Goal: Task Accomplishment & Management: Complete application form

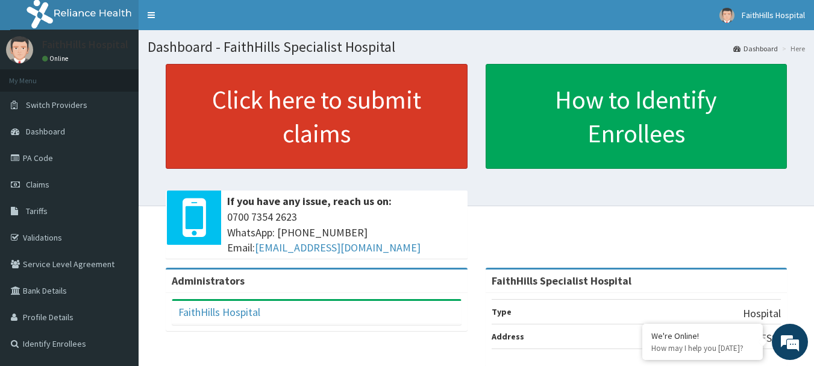
click at [325, 116] on link "Click here to submit claims" at bounding box center [317, 116] width 302 height 105
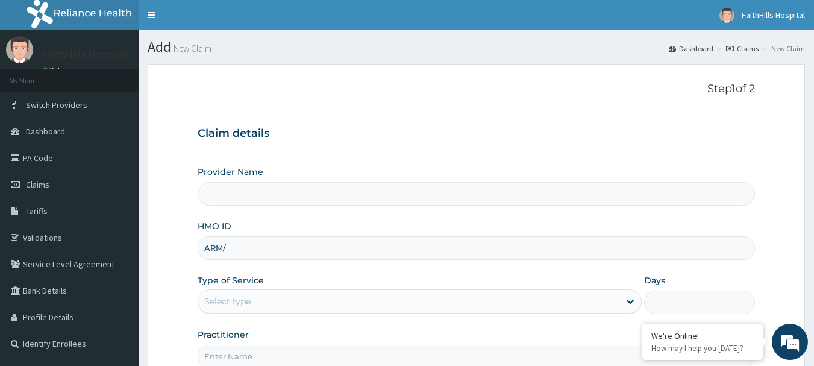
type input "FaithHills Specialist Hospital"
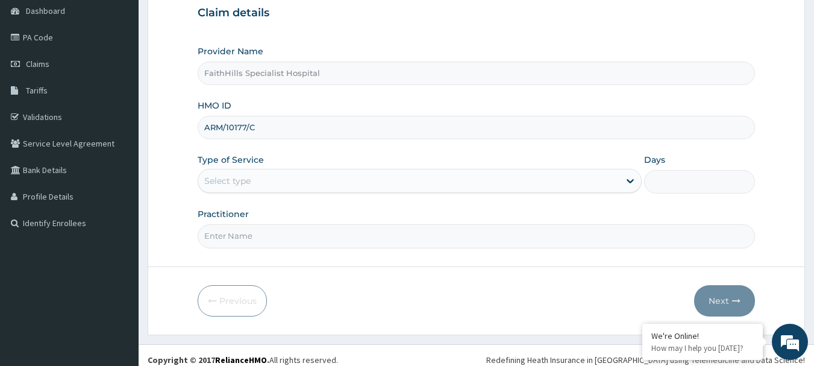
type input "ARM/10177/C"
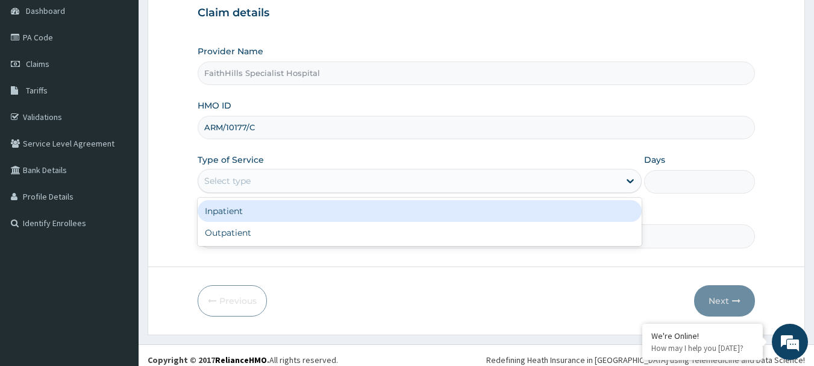
drag, startPoint x: 246, startPoint y: 178, endPoint x: 246, endPoint y: 192, distance: 13.3
click at [245, 179] on div "Select type" at bounding box center [227, 181] width 46 height 12
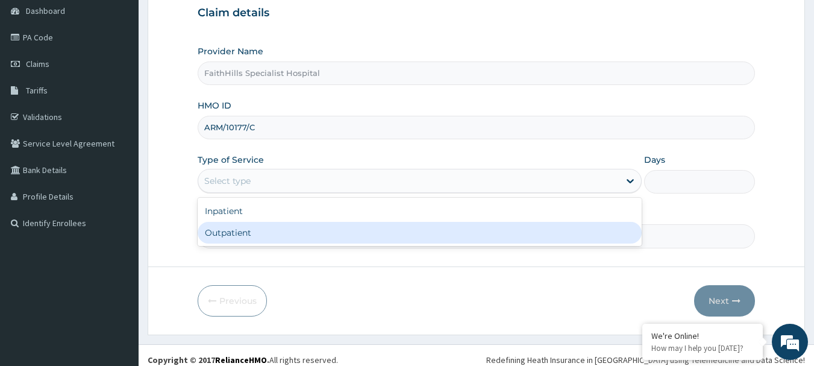
click at [252, 233] on div "Outpatient" at bounding box center [420, 233] width 444 height 22
type input "1"
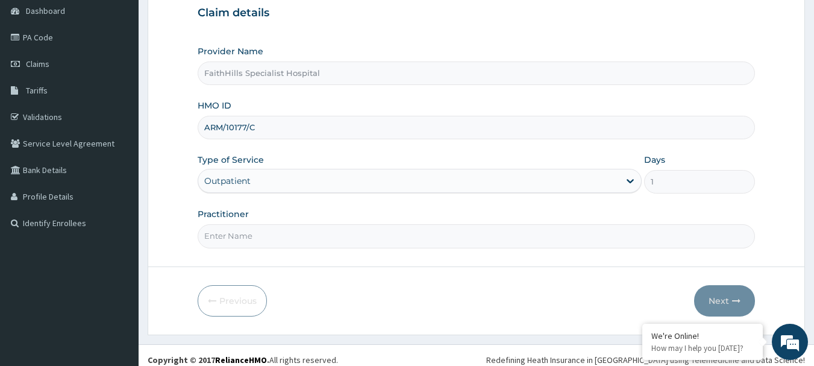
click at [252, 233] on input "Practitioner" at bounding box center [477, 235] width 558 height 23
type input "DR JOSHUA"
click at [728, 298] on button "Next" at bounding box center [724, 300] width 61 height 31
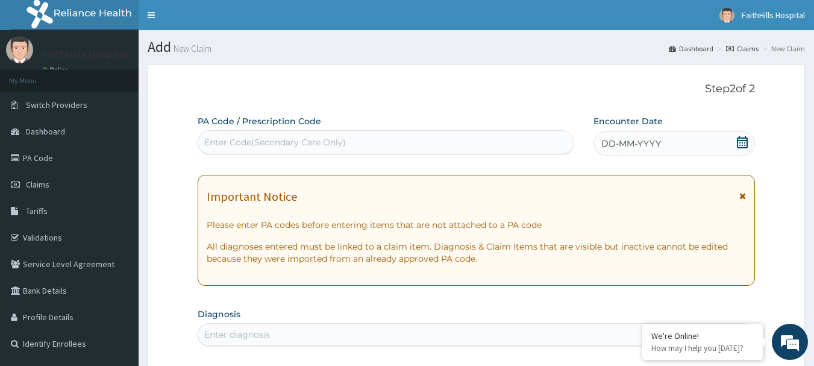
drag, startPoint x: 414, startPoint y: 140, endPoint x: 402, endPoint y: 142, distance: 12.2
click at [404, 142] on div "Enter Code(Secondary Care Only)" at bounding box center [386, 142] width 376 height 19
type input "PA/215DE9"
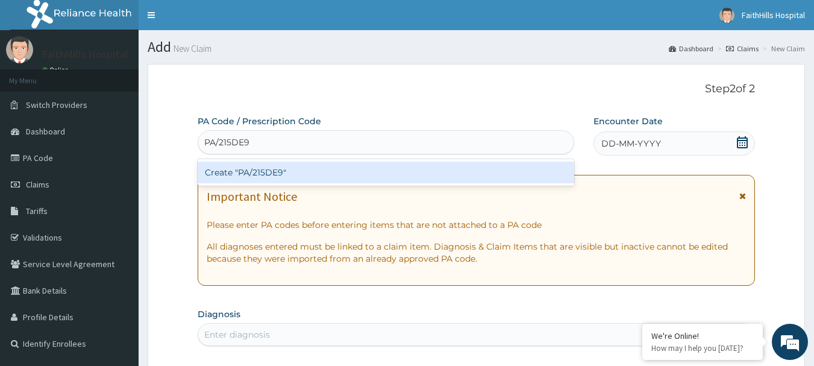
click at [372, 178] on div "Create "PA/215DE9"" at bounding box center [386, 172] width 377 height 22
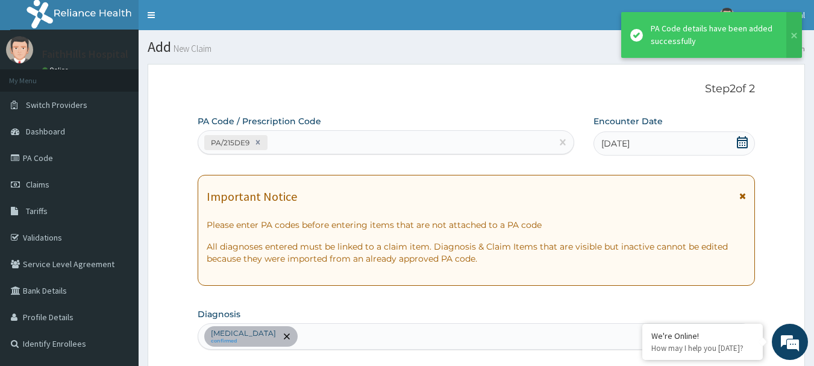
scroll to position [319, 0]
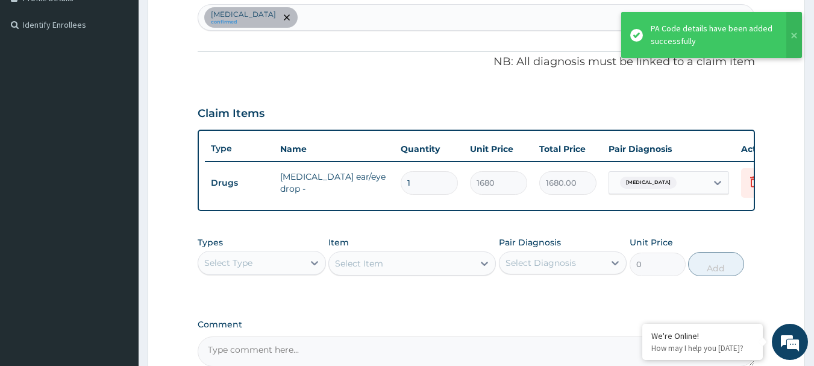
click at [252, 272] on div "Select Type" at bounding box center [250, 262] width 105 height 19
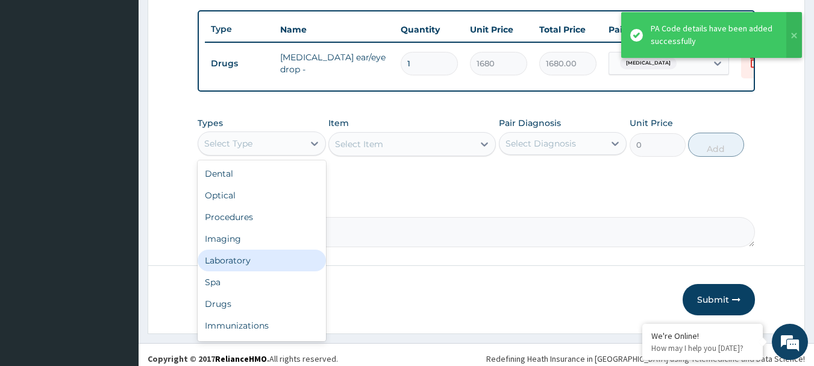
scroll to position [439, 0]
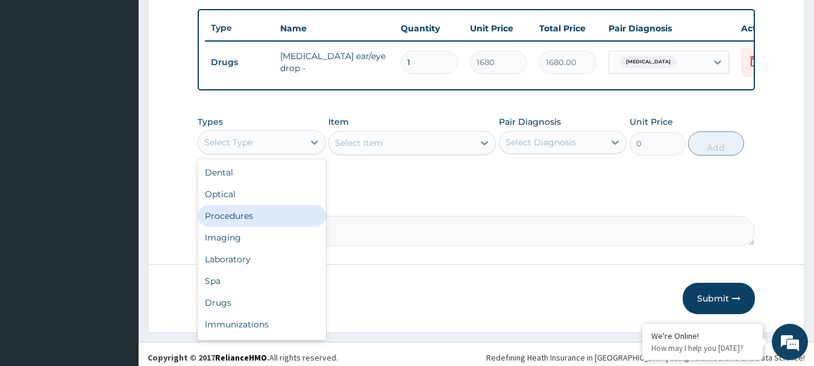
click at [254, 222] on div "Procedures" at bounding box center [262, 216] width 128 height 22
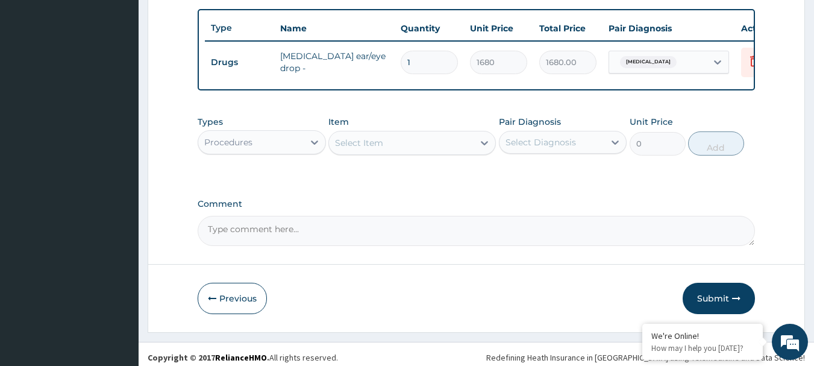
click at [435, 151] on div "Select Item" at bounding box center [401, 142] width 145 height 19
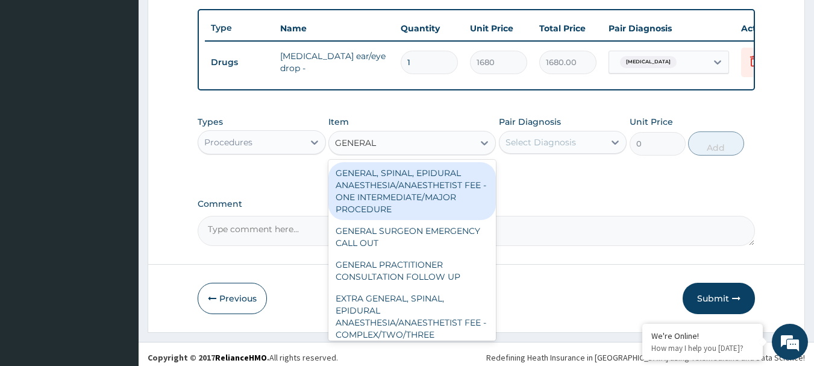
type input "GENERAL P"
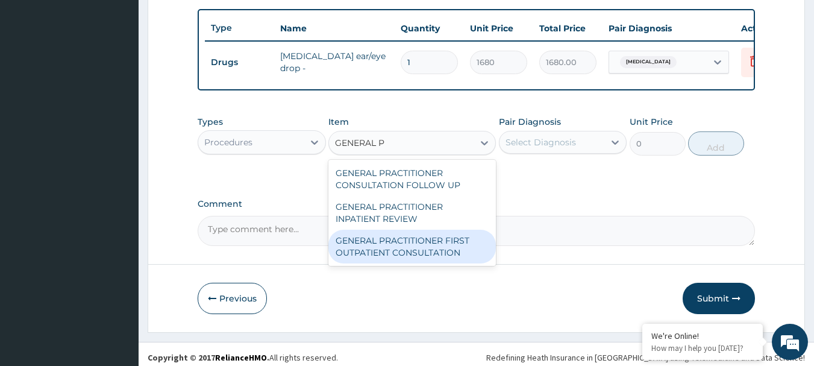
click at [451, 250] on div "GENERAL PRACTITIONER FIRST OUTPATIENT CONSULTATION" at bounding box center [411, 247] width 167 height 34
type input "3750"
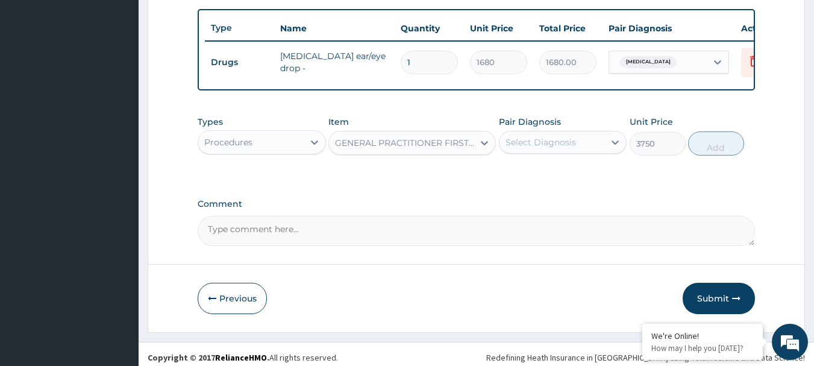
click at [570, 136] on div "Pair Diagnosis Select Diagnosis" at bounding box center [563, 136] width 128 height 40
click at [565, 148] on div "Select Diagnosis" at bounding box center [540, 142] width 70 height 12
click at [567, 186] on div "Blepharitis" at bounding box center [563, 173] width 128 height 25
checkbox input "true"
click at [721, 155] on button "Add" at bounding box center [716, 143] width 56 height 24
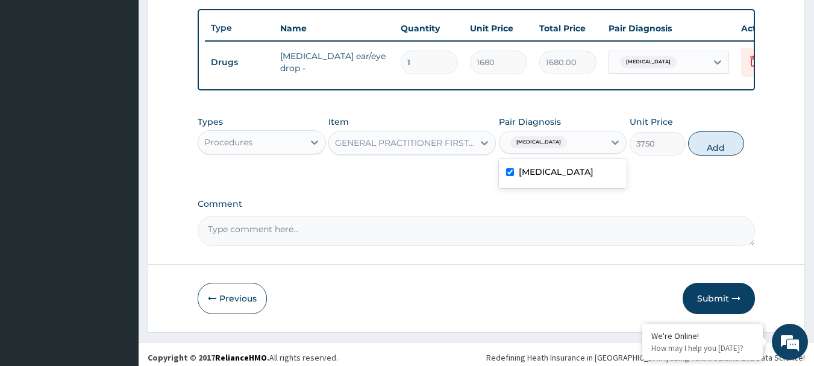
type input "0"
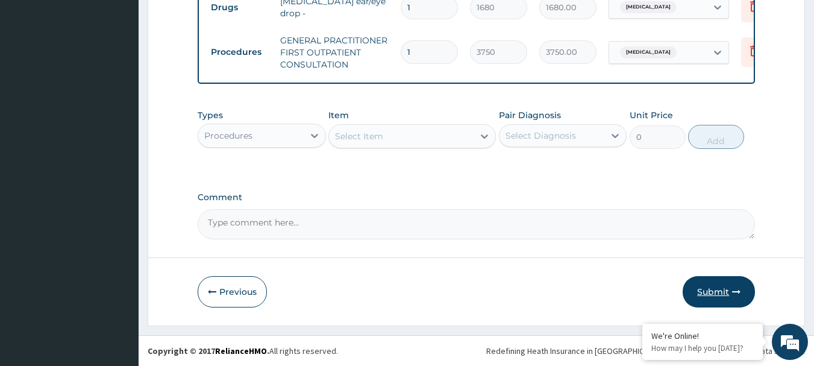
scroll to position [503, 0]
click at [737, 292] on icon "button" at bounding box center [736, 291] width 8 height 8
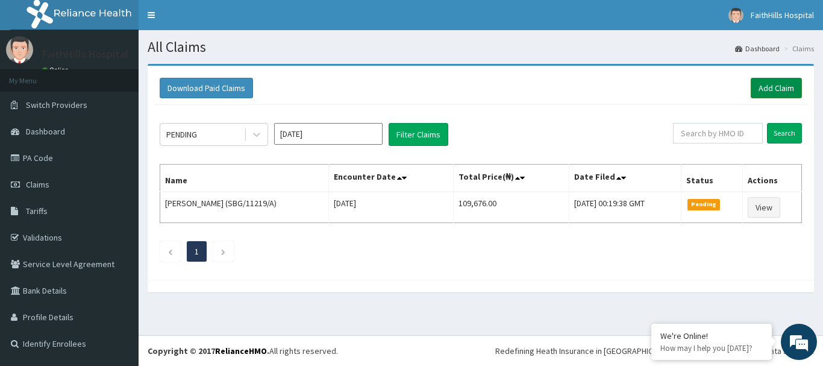
click at [776, 91] on link "Add Claim" at bounding box center [776, 88] width 51 height 20
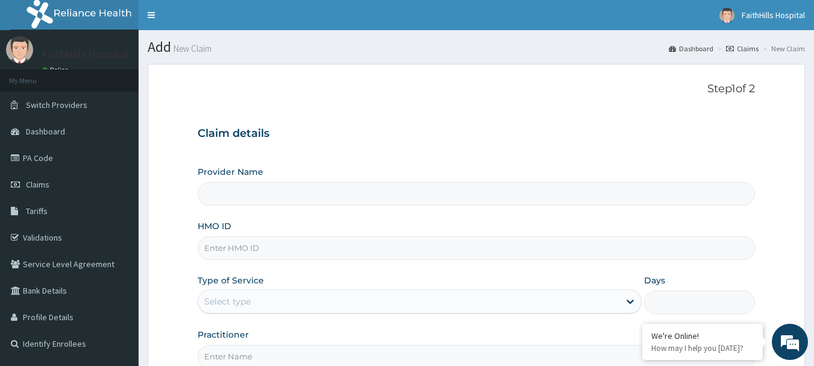
click at [230, 255] on input "HMO ID" at bounding box center [477, 247] width 558 height 23
type input "FaithHills Specialist Hospital"
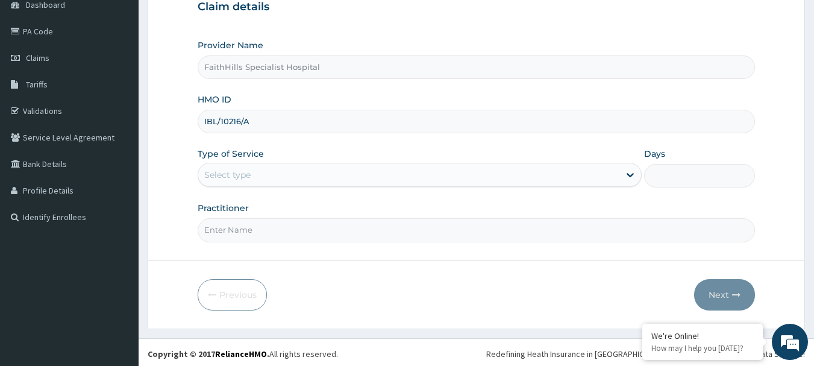
scroll to position [130, 0]
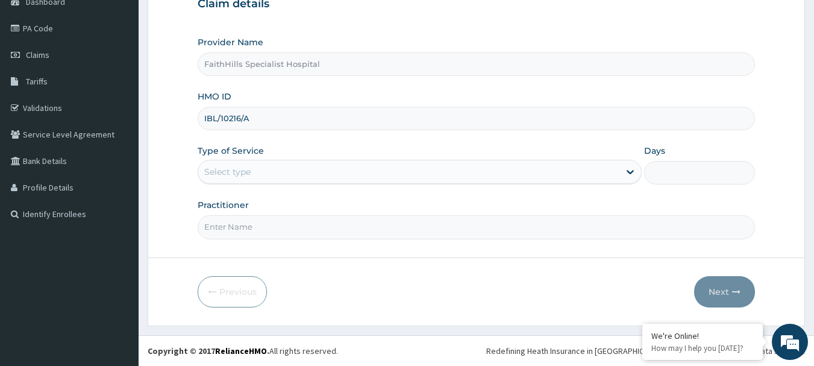
type input "IBL/10216/A"
click at [249, 172] on div "Select type" at bounding box center [227, 172] width 46 height 12
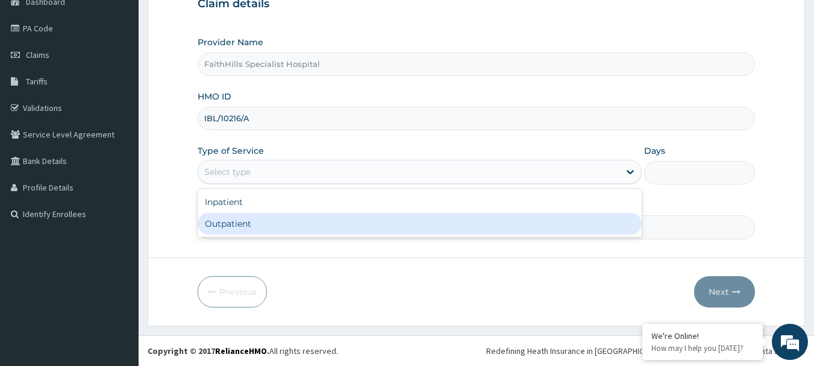
click at [251, 217] on div "Outpatient" at bounding box center [420, 224] width 444 height 22
type input "1"
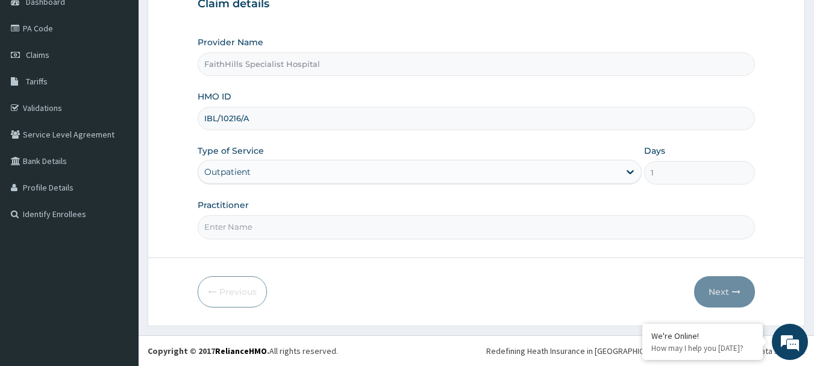
click at [252, 234] on input "Practitioner" at bounding box center [477, 226] width 558 height 23
type input "DR [PERSON_NAME]"
click at [719, 295] on button "Next" at bounding box center [724, 291] width 61 height 31
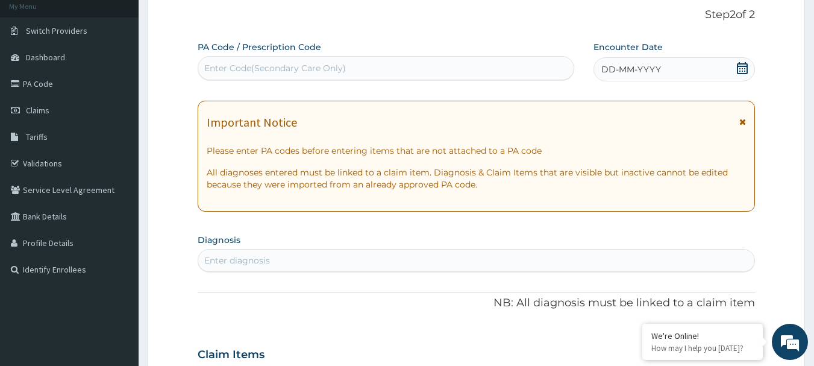
scroll to position [0, 0]
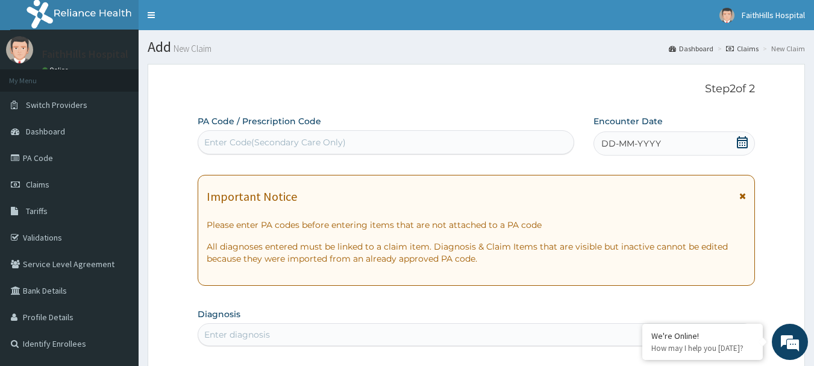
click at [324, 144] on div "Enter Code(Secondary Care Only)" at bounding box center [275, 142] width 142 height 12
click at [743, 137] on icon at bounding box center [742, 142] width 11 height 12
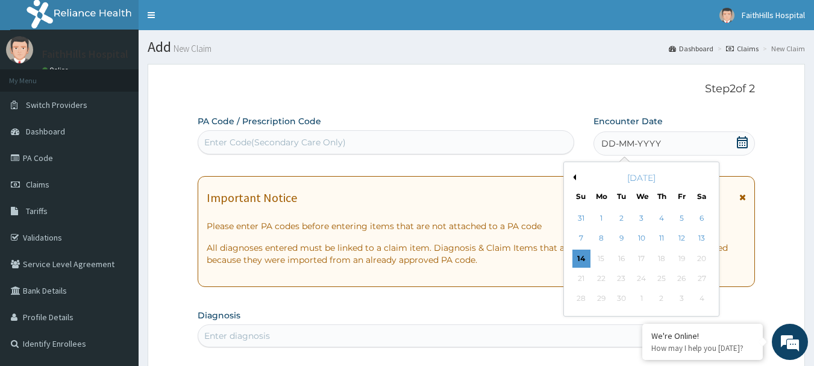
drag, startPoint x: 586, startPoint y: 257, endPoint x: 442, endPoint y: 161, distance: 172.6
click at [586, 257] on div "14" at bounding box center [581, 258] width 18 height 18
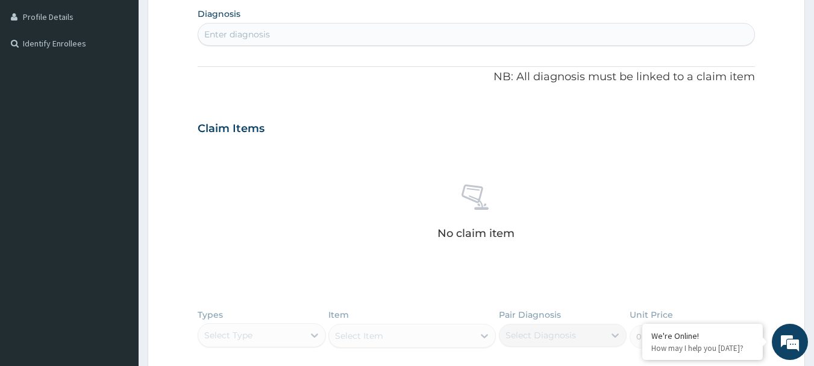
scroll to position [301, 0]
click at [227, 35] on div "Enter diagnosis" at bounding box center [237, 33] width 66 height 12
type input "DERMATIT"
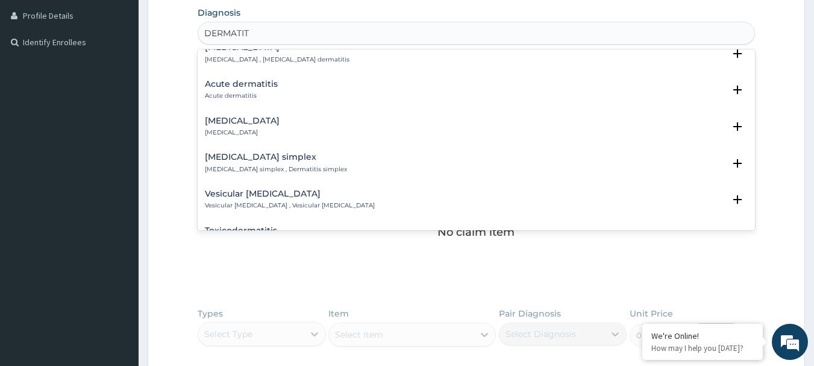
scroll to position [602, 0]
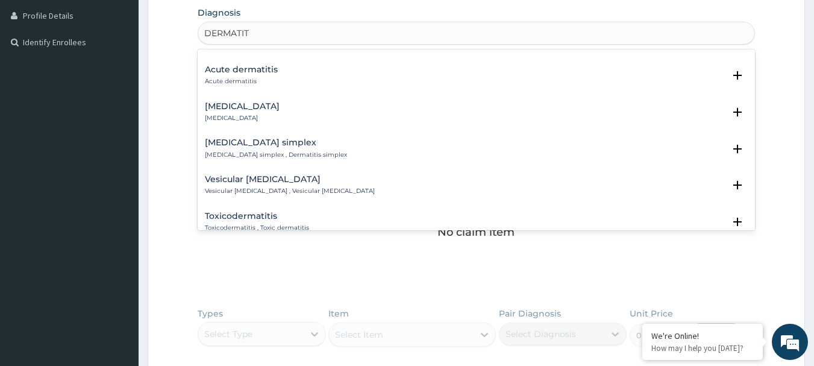
click at [263, 66] on div "Acute dermatitis Acute dermatitis" at bounding box center [241, 75] width 73 height 21
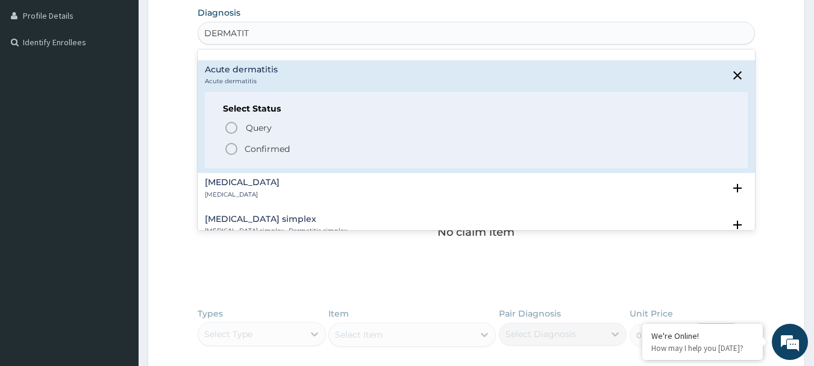
click at [274, 145] on p "Confirmed" at bounding box center [267, 149] width 45 height 12
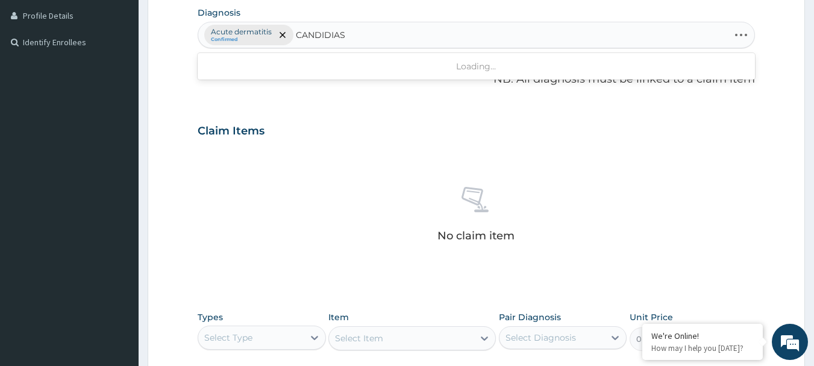
type input "CANDIDIASI"
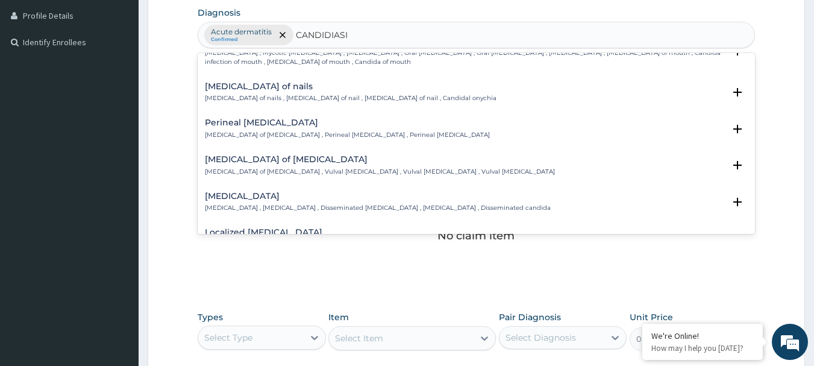
scroll to position [663, 0]
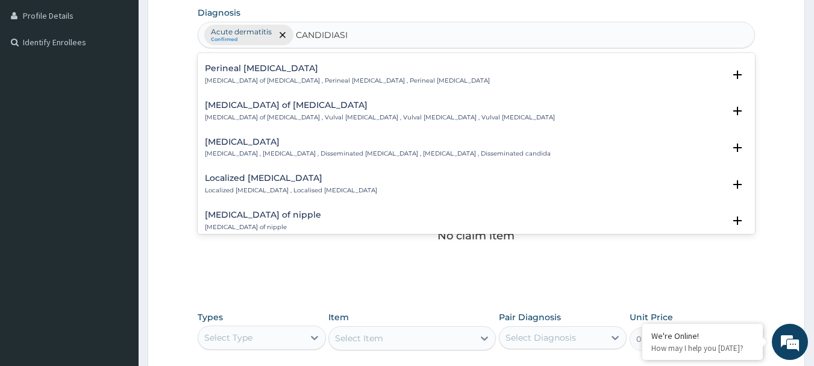
click at [293, 109] on h4 "Candidiasis of vulva" at bounding box center [380, 105] width 350 height 9
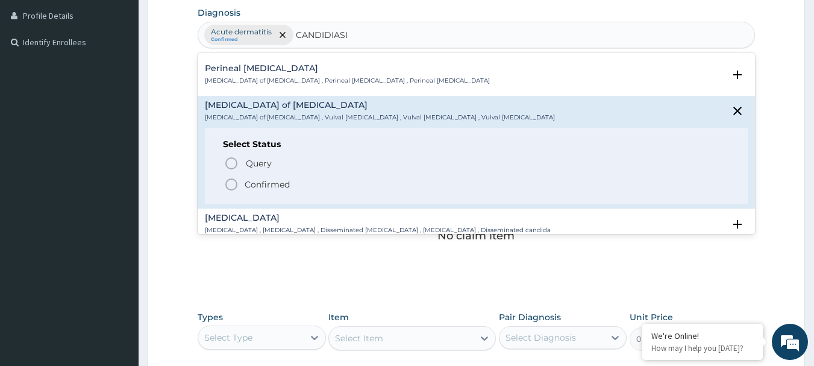
click at [277, 190] on p "Confirmed" at bounding box center [267, 184] width 45 height 12
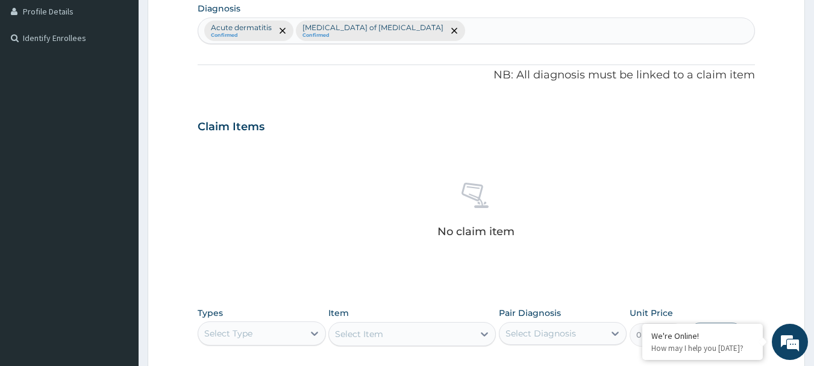
scroll to position [503, 0]
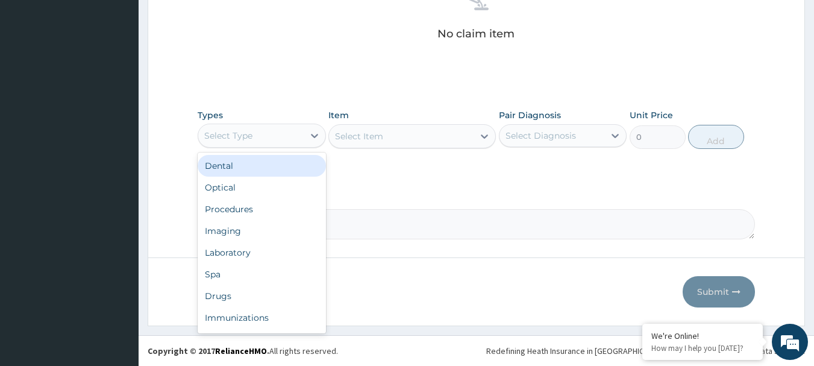
click at [279, 146] on div "Select Type" at bounding box center [262, 135] width 128 height 24
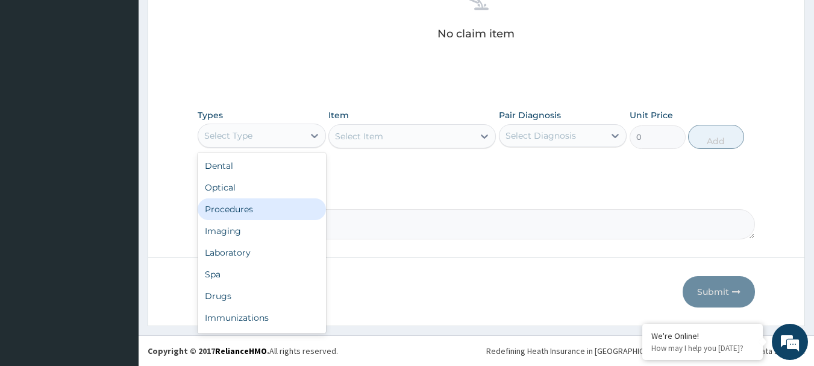
click at [256, 207] on div "Procedures" at bounding box center [262, 209] width 128 height 22
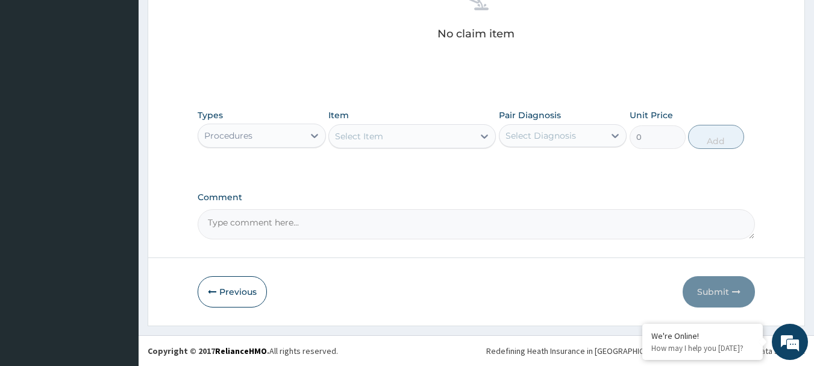
click at [430, 138] on div "Select Item" at bounding box center [401, 136] width 145 height 19
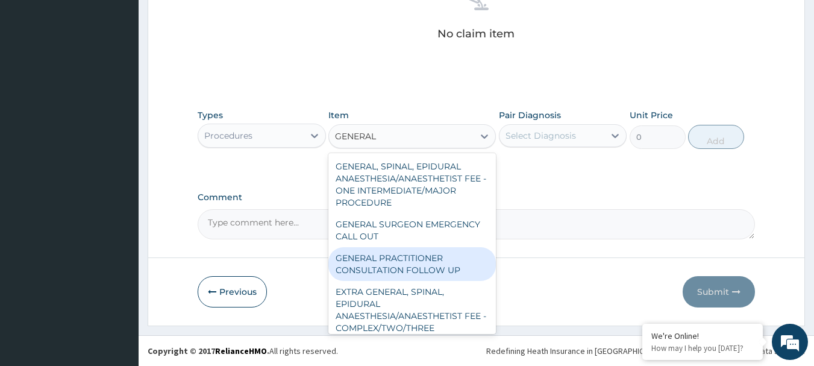
type input "GENERAL P"
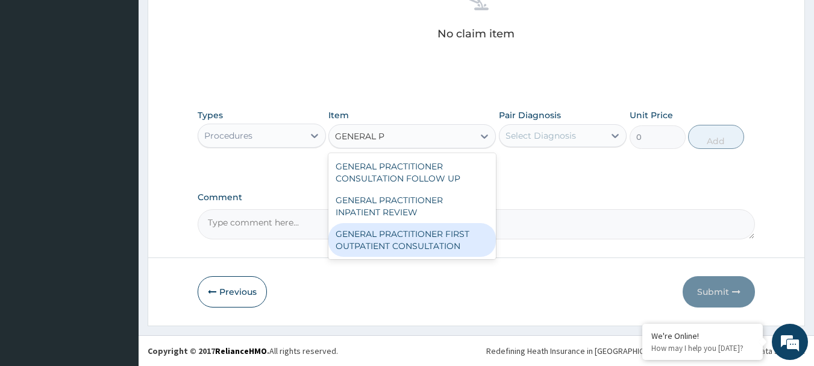
drag, startPoint x: 431, startPoint y: 239, endPoint x: 493, endPoint y: 211, distance: 68.8
click at [443, 233] on div "GENERAL PRACTITIONER FIRST OUTPATIENT CONSULTATION" at bounding box center [411, 240] width 167 height 34
type input "3750"
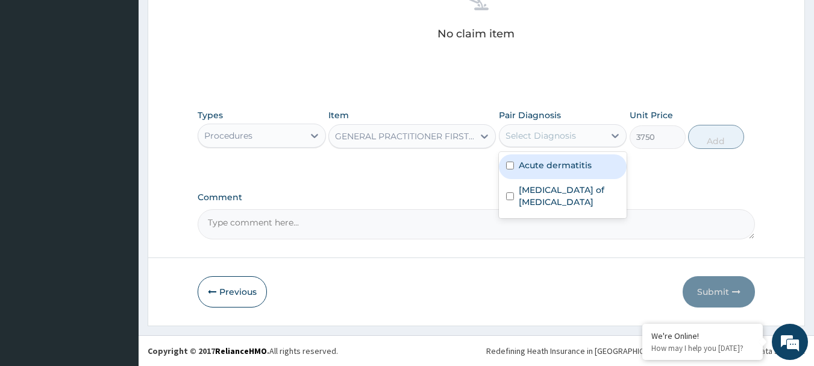
click at [558, 137] on div "Select Diagnosis" at bounding box center [540, 136] width 70 height 12
drag, startPoint x: 555, startPoint y: 164, endPoint x: 554, endPoint y: 184, distance: 19.9
click at [554, 170] on label "Acute dermatitis" at bounding box center [555, 165] width 73 height 12
checkbox input "true"
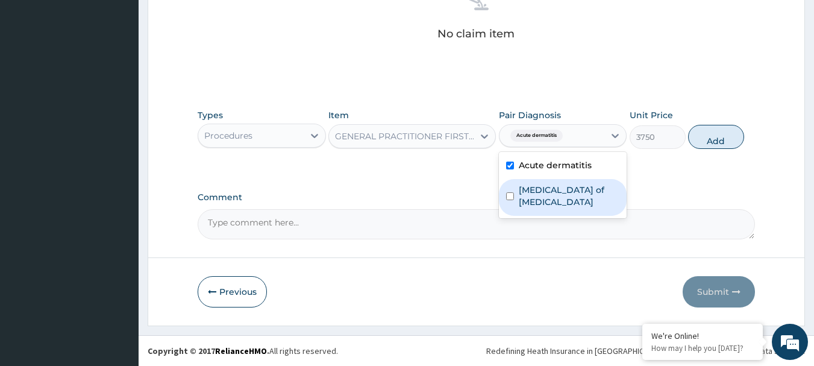
drag, startPoint x: 554, startPoint y: 190, endPoint x: 609, endPoint y: 179, distance: 56.6
click at [570, 190] on label "Candidiasis of vulva" at bounding box center [569, 196] width 101 height 24
checkbox input "true"
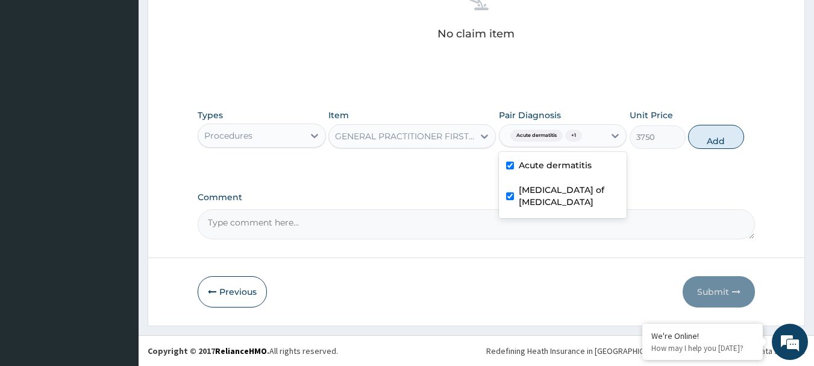
drag, startPoint x: 727, startPoint y: 137, endPoint x: 639, endPoint y: 151, distance: 88.9
click at [727, 137] on button "Add" at bounding box center [716, 137] width 56 height 24
type input "0"
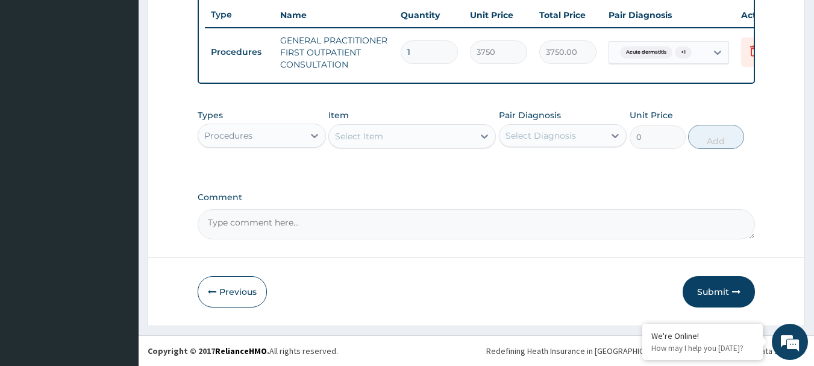
scroll to position [461, 0]
click at [240, 142] on div "Procedures" at bounding box center [250, 135] width 105 height 19
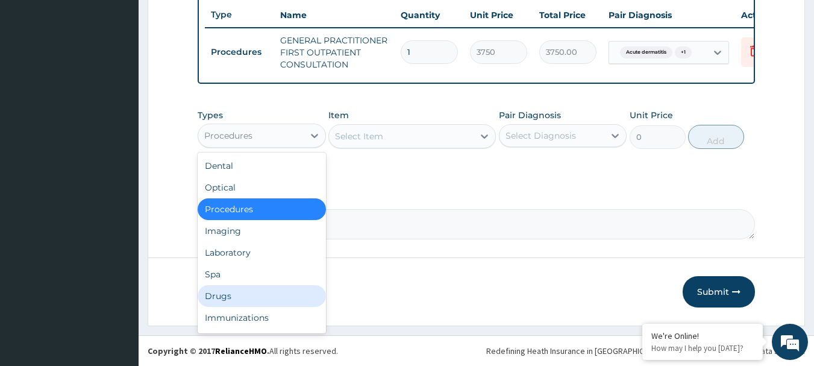
click at [237, 287] on div "Drugs" at bounding box center [262, 296] width 128 height 22
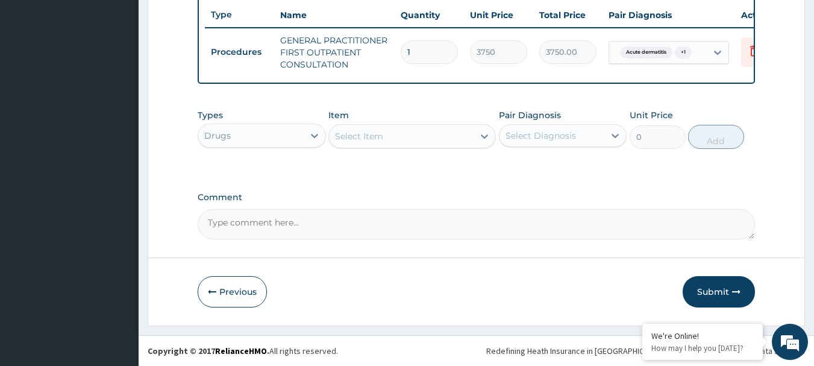
click at [435, 131] on div "Select Item" at bounding box center [401, 136] width 145 height 19
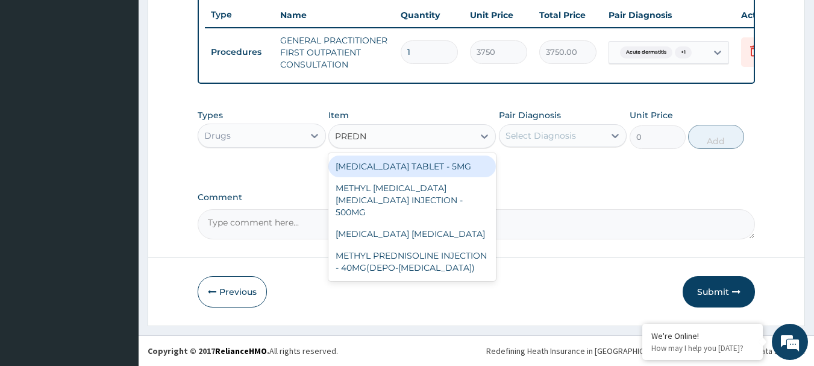
type input "PREDNI"
click at [443, 162] on div "PREDNISOLONE TABLET - 5MG" at bounding box center [411, 166] width 167 height 22
type input "42"
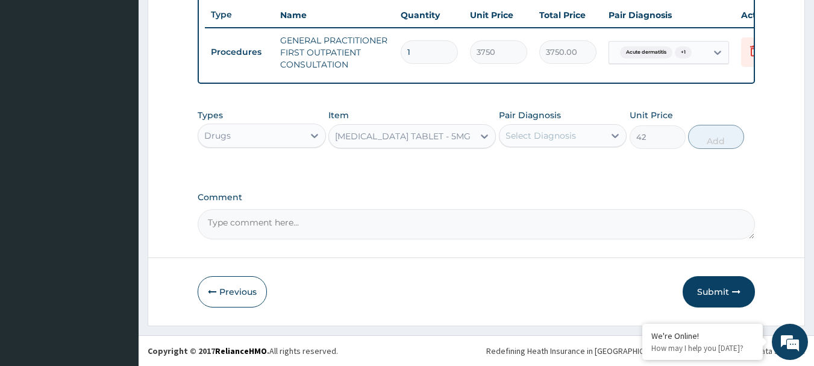
click at [538, 137] on div "Select Diagnosis" at bounding box center [540, 136] width 70 height 12
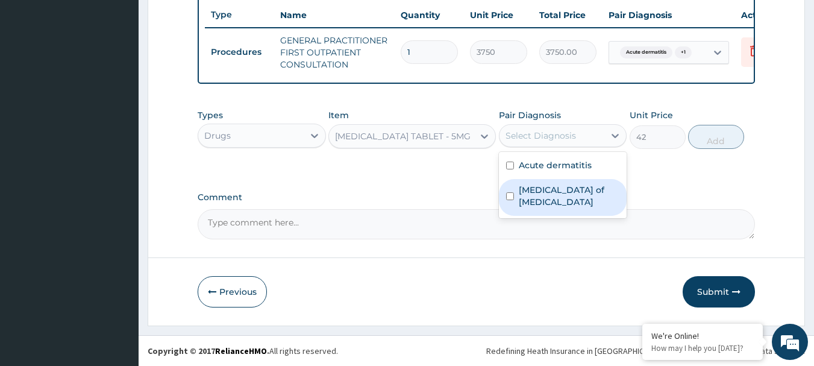
click at [560, 189] on label "Candidiasis of vulva" at bounding box center [569, 196] width 101 height 24
checkbox input "true"
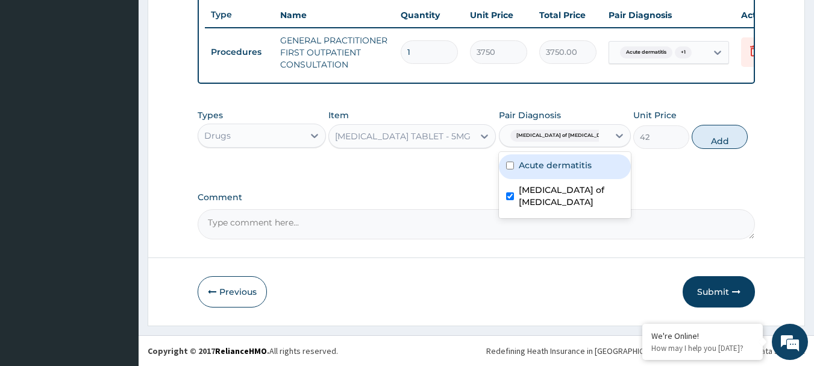
drag, startPoint x: 558, startPoint y: 167, endPoint x: 607, endPoint y: 146, distance: 52.9
click at [561, 166] on label "Acute dermatitis" at bounding box center [555, 165] width 73 height 12
checkbox input "true"
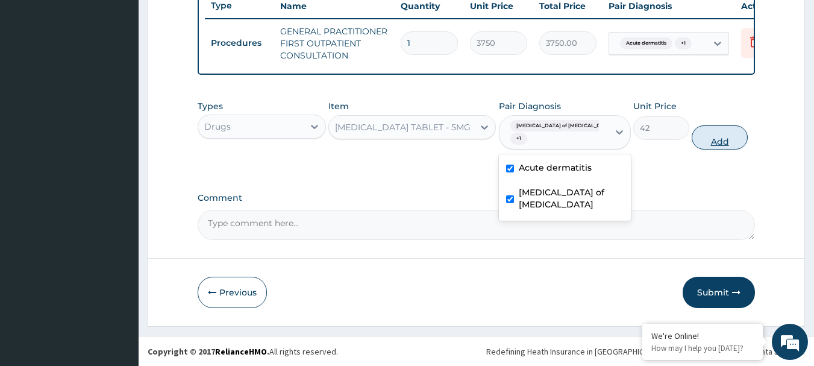
click at [730, 131] on button "Add" at bounding box center [720, 137] width 56 height 24
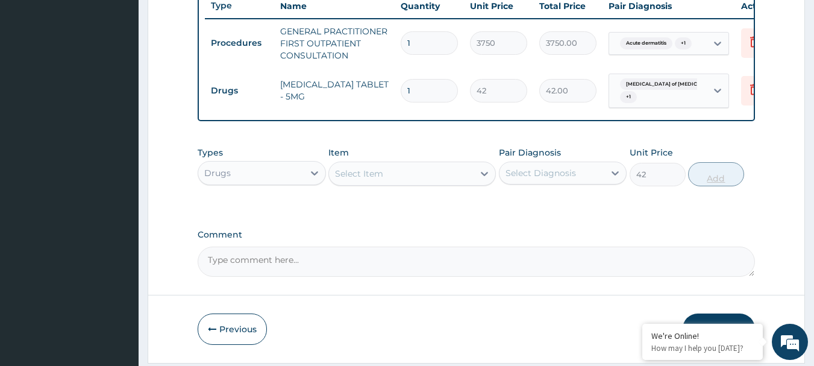
type input "0"
type input "0.00"
type input "2"
type input "84.00"
type input "20"
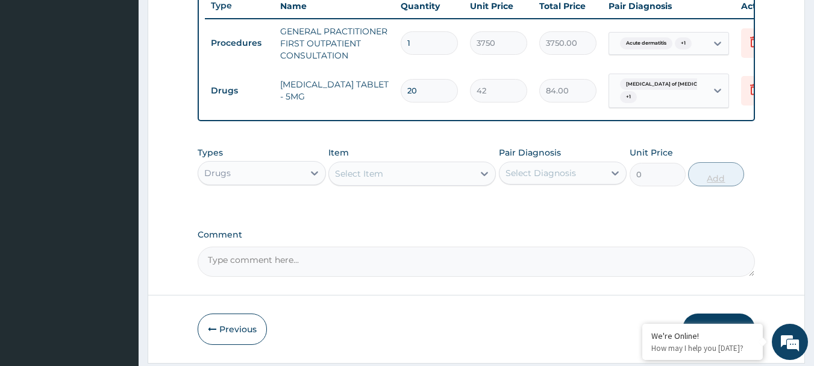
type input "840.00"
type input "20"
click at [390, 183] on div "Select Item" at bounding box center [401, 173] width 145 height 19
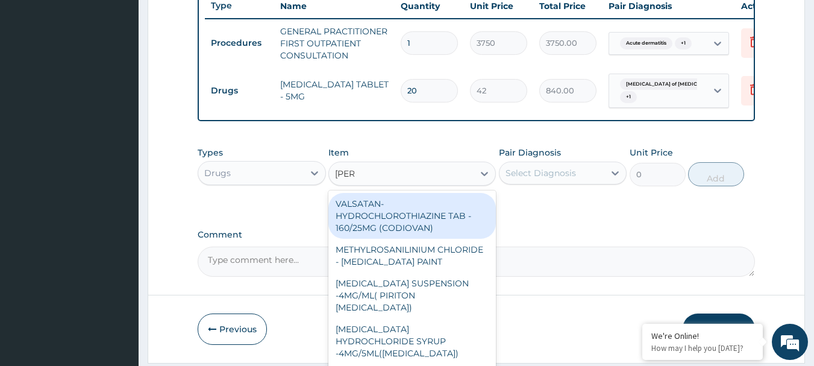
type input "LORAT"
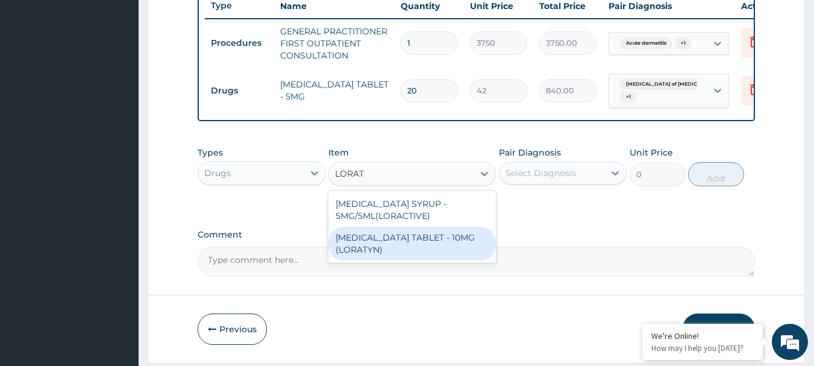
drag, startPoint x: 394, startPoint y: 263, endPoint x: 436, endPoint y: 243, distance: 46.1
click at [405, 260] on div "LORATADINE TABLET - 10MG (LORATYN)" at bounding box center [411, 244] width 167 height 34
type input "98"
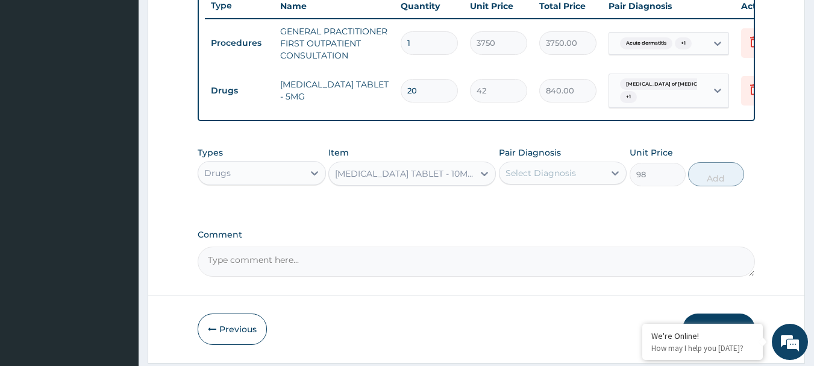
click at [537, 179] on div "Select Diagnosis" at bounding box center [540, 173] width 70 height 12
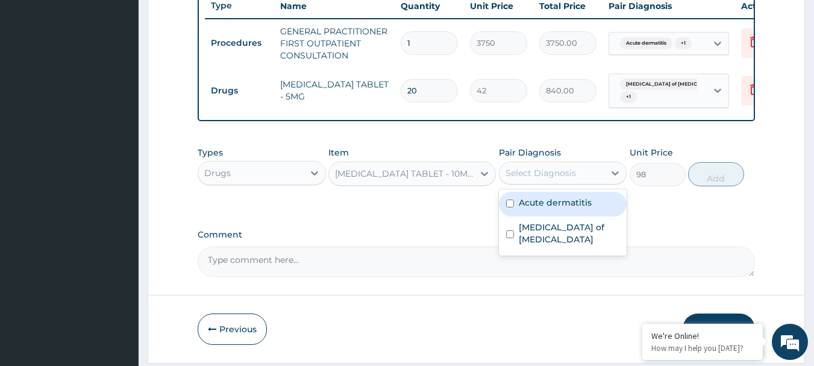
drag, startPoint x: 578, startPoint y: 217, endPoint x: 577, endPoint y: 237, distance: 19.9
click at [578, 228] on div "Acute dermatitis Candidiasis of vulva" at bounding box center [563, 222] width 128 height 66
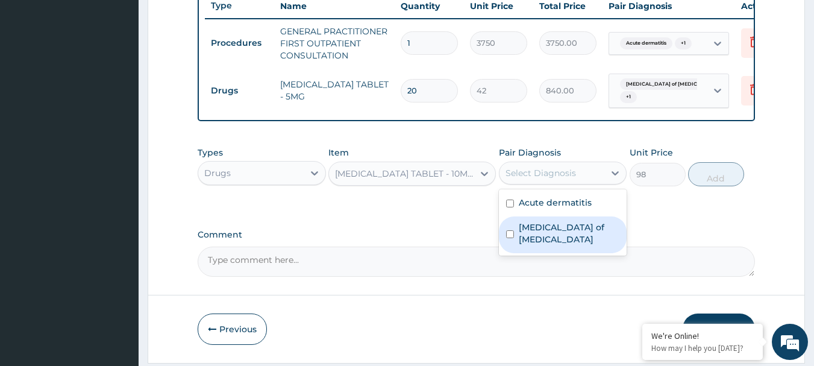
click at [577, 238] on label "Candidiasis of vulva" at bounding box center [569, 233] width 101 height 24
checkbox input "true"
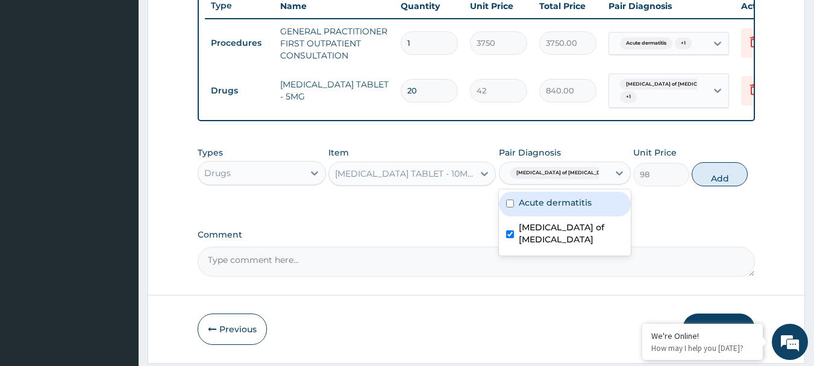
drag, startPoint x: 528, startPoint y: 215, endPoint x: 675, endPoint y: 202, distance: 148.1
click at [530, 208] on label "Acute dermatitis" at bounding box center [555, 202] width 73 height 12
checkbox input "true"
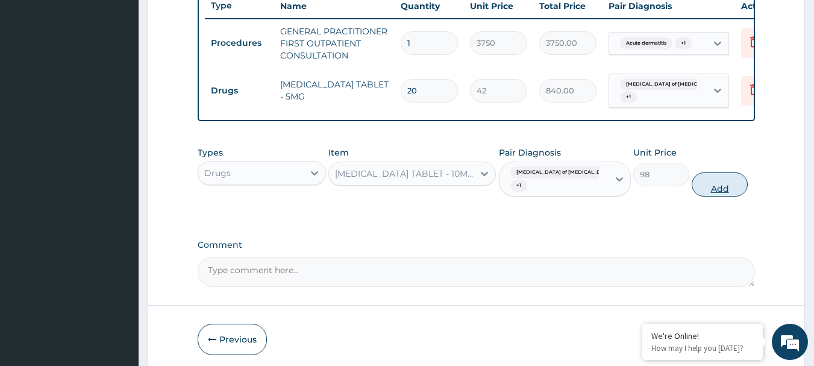
click at [727, 192] on button "Add" at bounding box center [720, 184] width 56 height 24
type input "0"
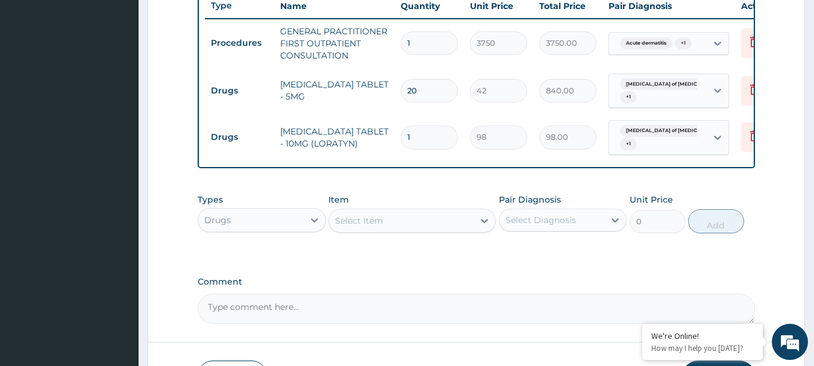
type input "0.00"
type input "5"
type input "490.00"
type input "5"
click at [405, 230] on div "Select Item" at bounding box center [401, 220] width 145 height 19
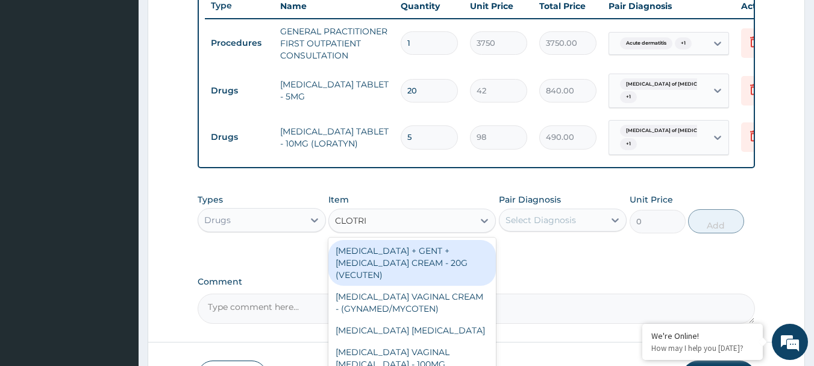
type input "CLOTRIM"
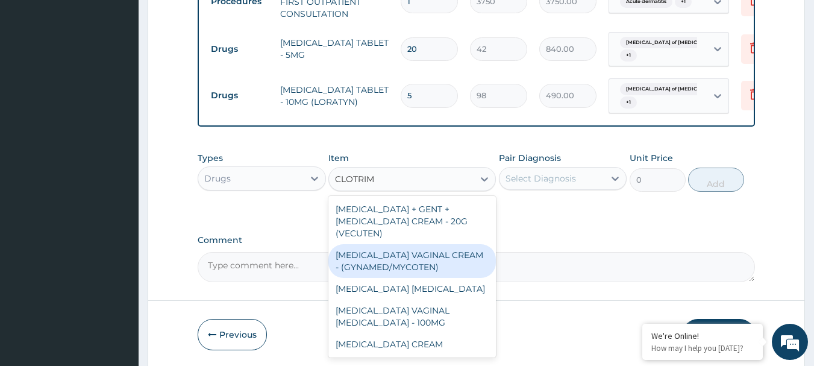
scroll to position [522, 0]
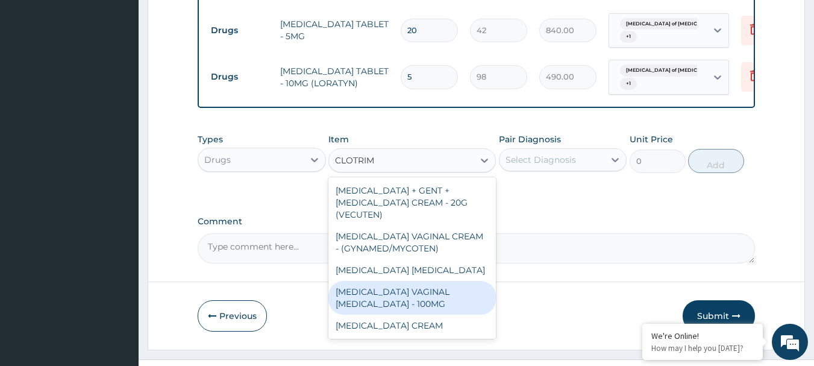
click at [445, 309] on div "CLOTRIMAZOLE VAGINAL PESSARY - 100MG" at bounding box center [411, 298] width 167 height 34
type input "448"
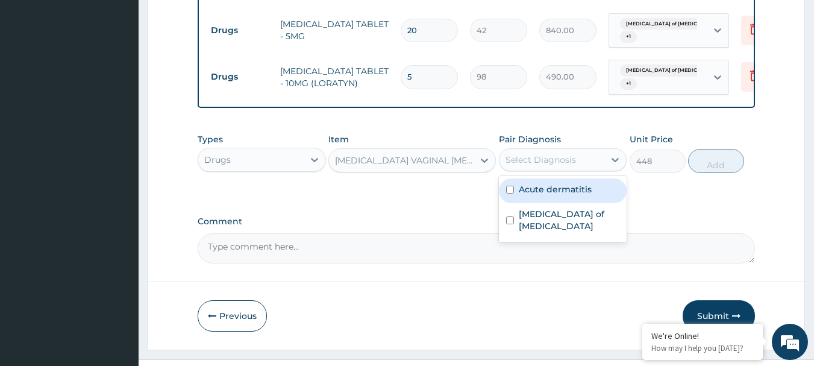
click at [551, 169] on div "Select Diagnosis" at bounding box center [551, 159] width 105 height 19
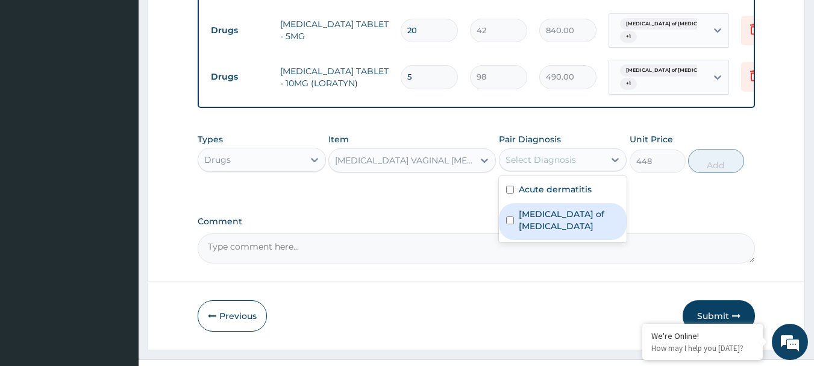
drag, startPoint x: 560, startPoint y: 225, endPoint x: 671, endPoint y: 187, distance: 117.0
click at [560, 225] on label "Candidiasis of vulva" at bounding box center [569, 220] width 101 height 24
checkbox input "true"
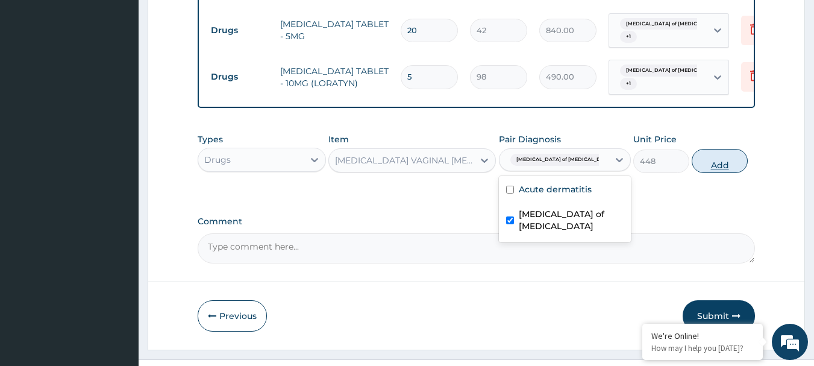
click at [700, 171] on button "Add" at bounding box center [720, 161] width 56 height 24
type input "0"
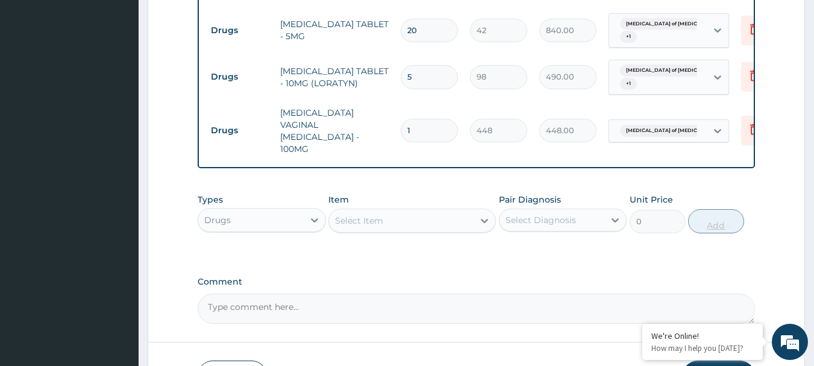
type input "0.00"
type input "6"
type input "2688.00"
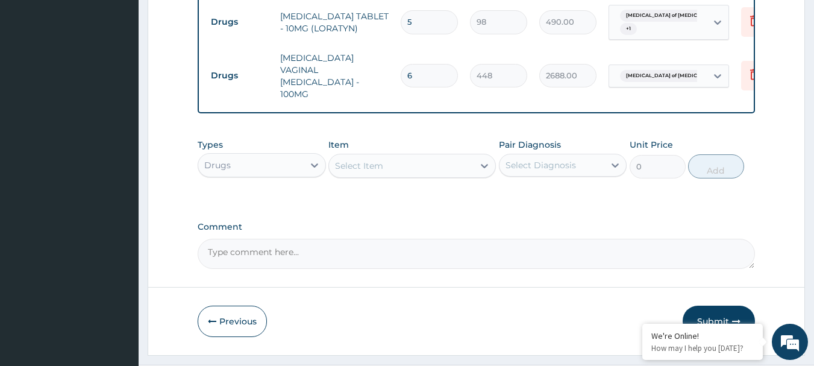
scroll to position [603, 0]
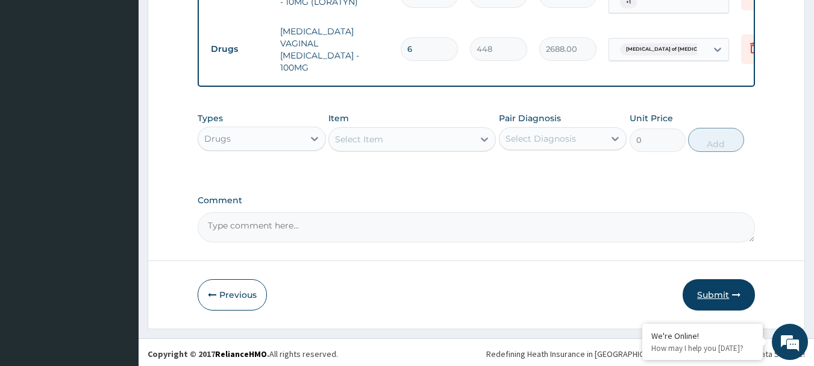
type input "6"
click at [735, 292] on icon "button" at bounding box center [736, 294] width 8 height 8
